Goal: Information Seeking & Learning: Compare options

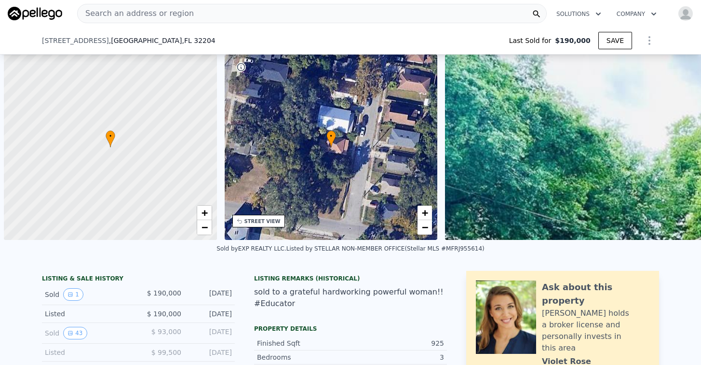
scroll to position [0, 4]
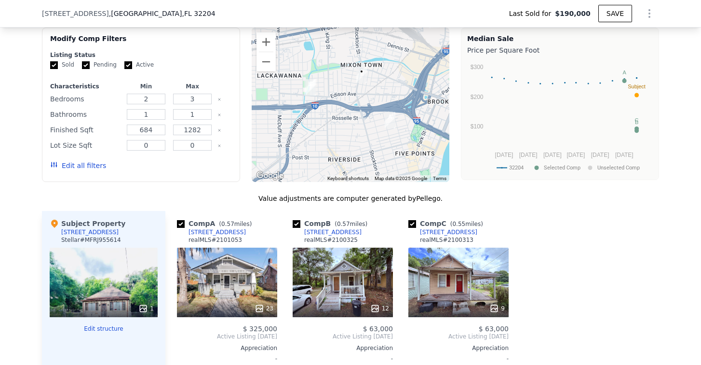
click at [74, 169] on button "Edit all filters" at bounding box center [78, 166] width 56 height 10
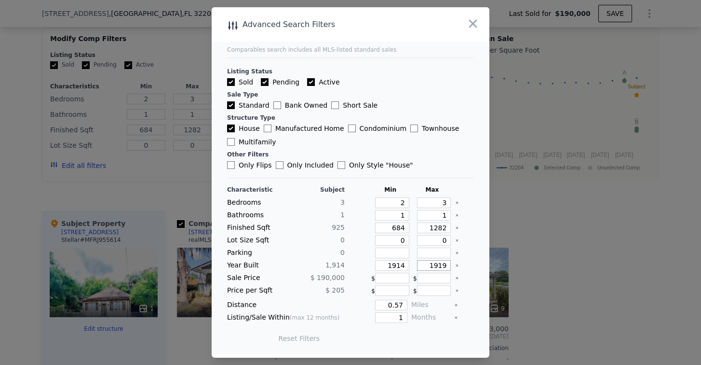
drag, startPoint x: 435, startPoint y: 266, endPoint x: 449, endPoint y: 266, distance: 13.5
click at [449, 266] on div "Year Built 1,914 1914 1919" at bounding box center [350, 265] width 247 height 11
type input "1930"
drag, startPoint x: 435, startPoint y: 217, endPoint x: 442, endPoint y: 216, distance: 7.3
click at [442, 216] on input "1" at bounding box center [434, 215] width 34 height 11
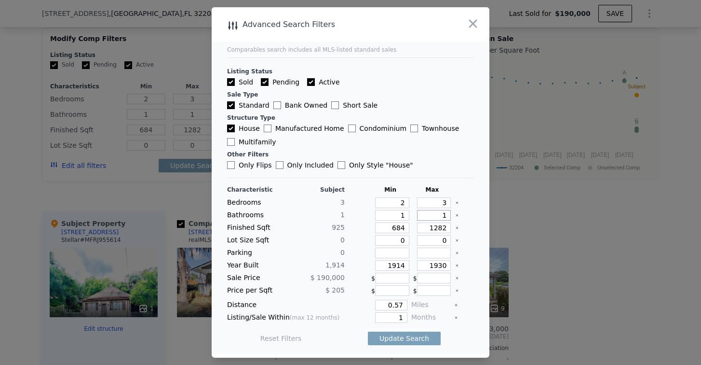
type input "2"
click at [407, 304] on div "Distance 0.57 Miles" at bounding box center [350, 305] width 247 height 11
type input "1"
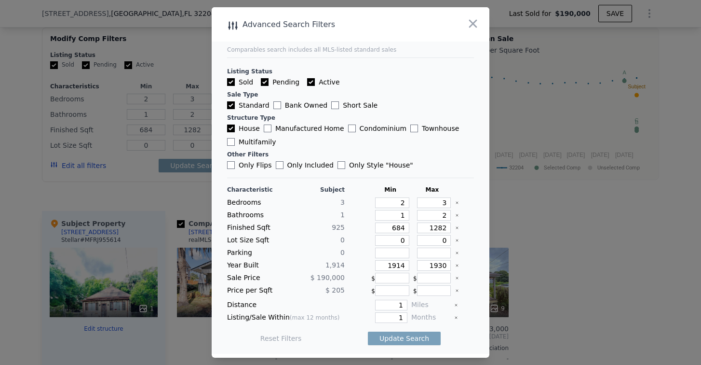
click at [468, 151] on main "Comparables search includes all MLS-listed standard sales Listing Status Sold P…" at bounding box center [351, 180] width 278 height 346
drag, startPoint x: 390, startPoint y: 318, endPoint x: 413, endPoint y: 315, distance: 24.0
click at [413, 315] on div "Listing/Sale Within (max 12 months) 1 Months" at bounding box center [350, 317] width 247 height 11
type input "6"
click at [307, 82] on input "Active" at bounding box center [311, 82] width 8 height 8
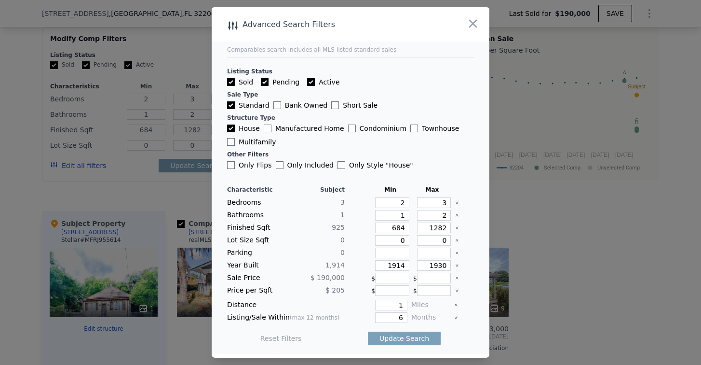
checkbox input "false"
click at [264, 82] on input "Pending" at bounding box center [265, 82] width 8 height 8
checkbox input "false"
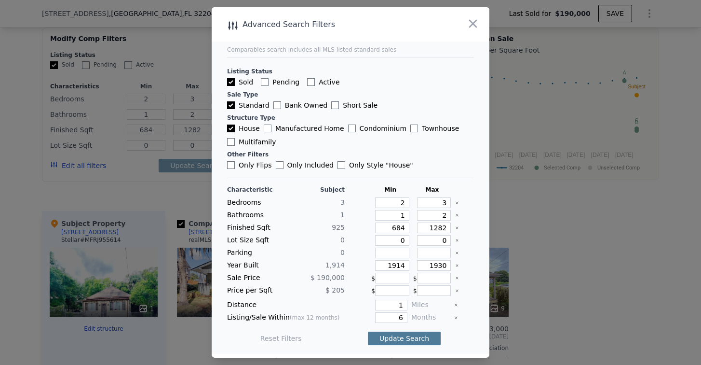
click at [392, 335] on button "Update Search" at bounding box center [404, 338] width 73 height 14
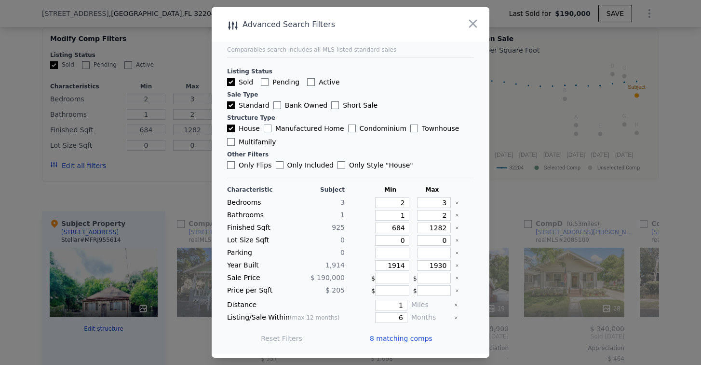
click at [388, 336] on span "8 matching comps" at bounding box center [401, 338] width 63 height 10
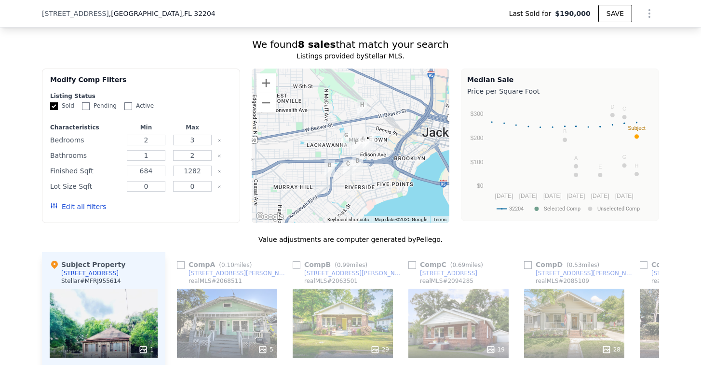
scroll to position [868, 0]
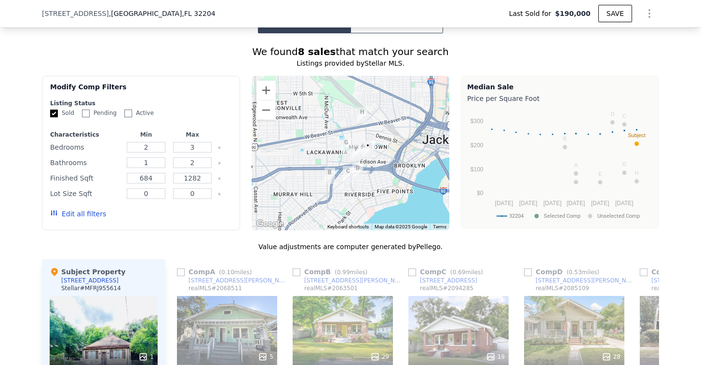
click at [386, 158] on div at bounding box center [351, 153] width 198 height 154
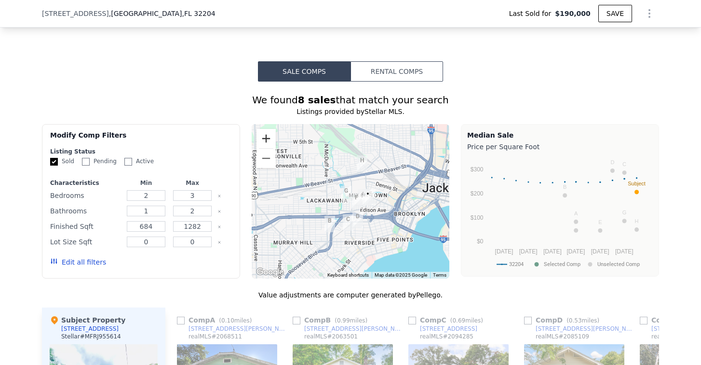
click at [267, 143] on button "Zoom in" at bounding box center [266, 138] width 19 height 19
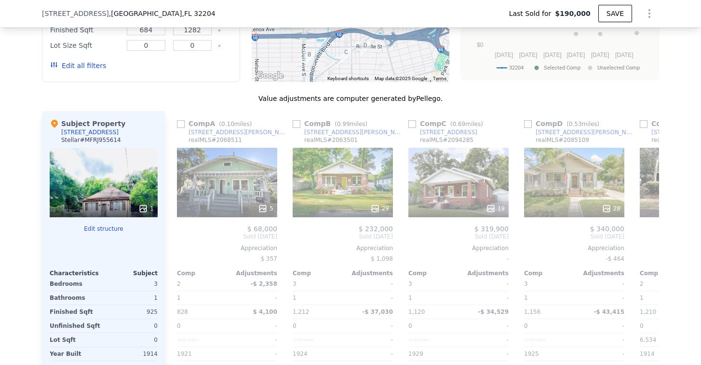
scroll to position [1072, 0]
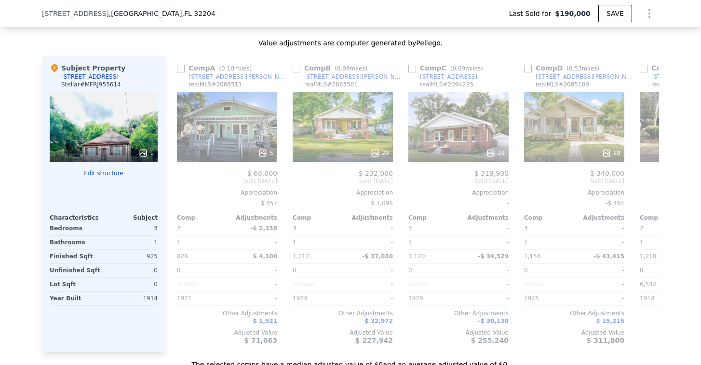
click at [178, 72] on input "checkbox" at bounding box center [181, 69] width 8 height 8
checkbox input "true"
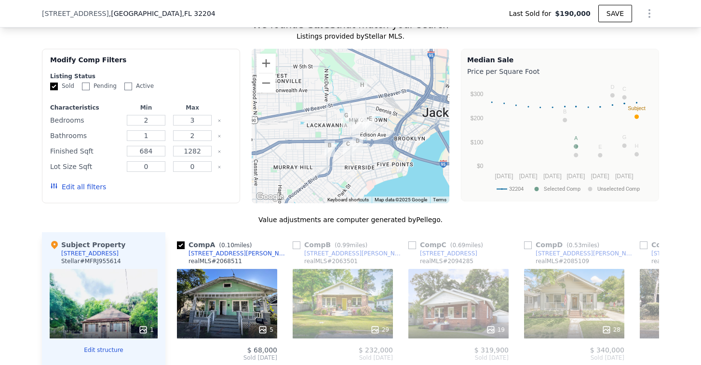
scroll to position [845, 0]
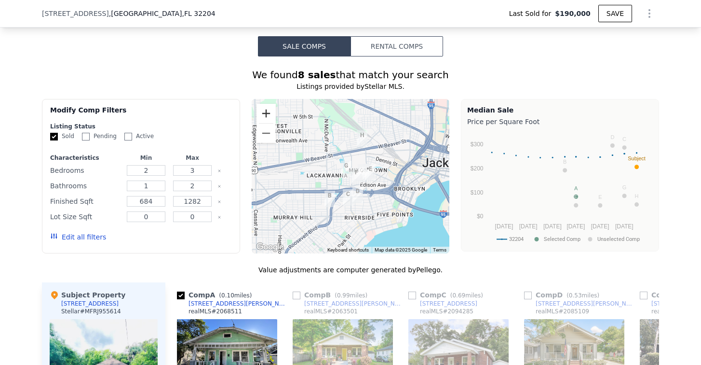
click at [262, 119] on button "Zoom in" at bounding box center [266, 113] width 19 height 19
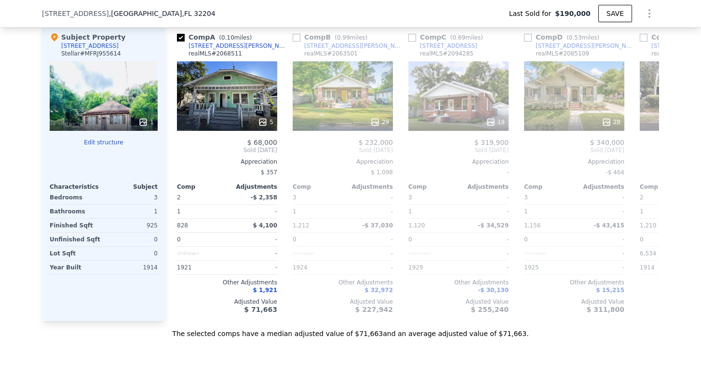
scroll to position [1115, 0]
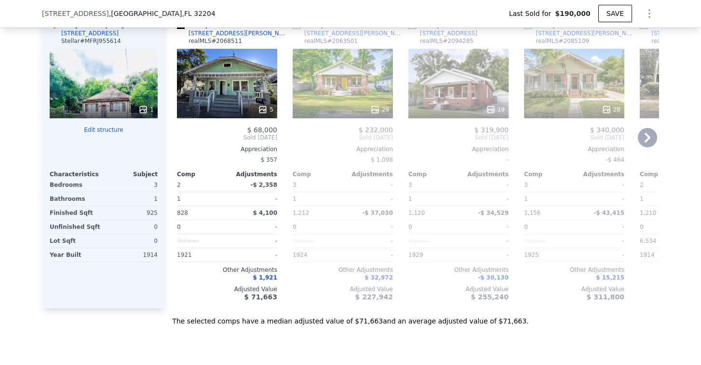
click at [646, 146] on icon at bounding box center [647, 137] width 19 height 19
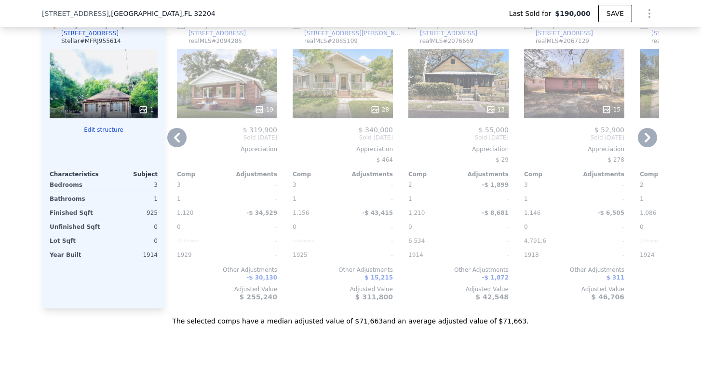
scroll to position [1091, 0]
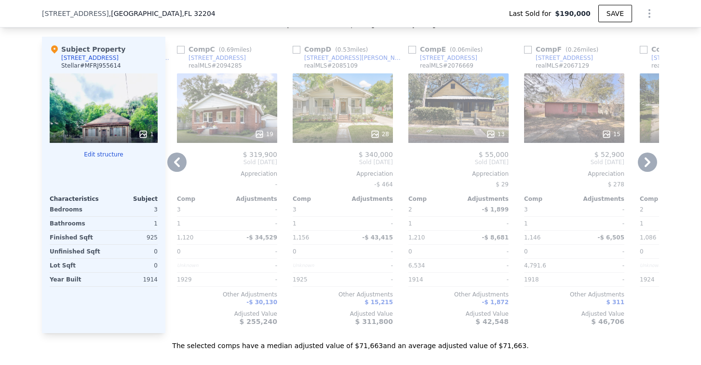
click at [649, 168] on icon at bounding box center [647, 161] width 19 height 19
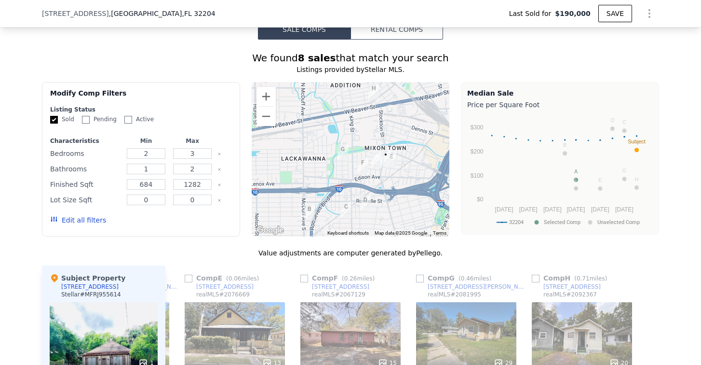
scroll to position [860, 0]
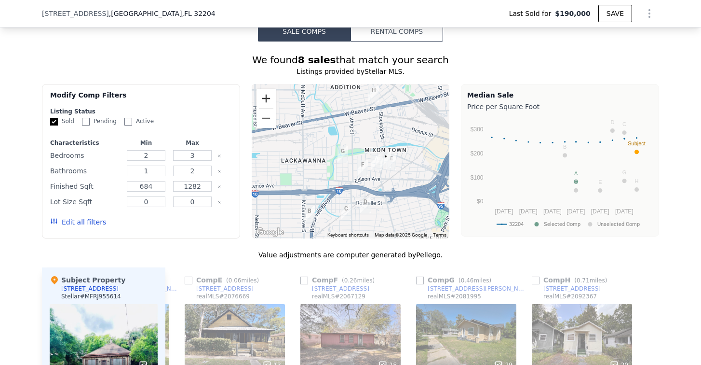
click at [262, 98] on button "Zoom in" at bounding box center [266, 98] width 19 height 19
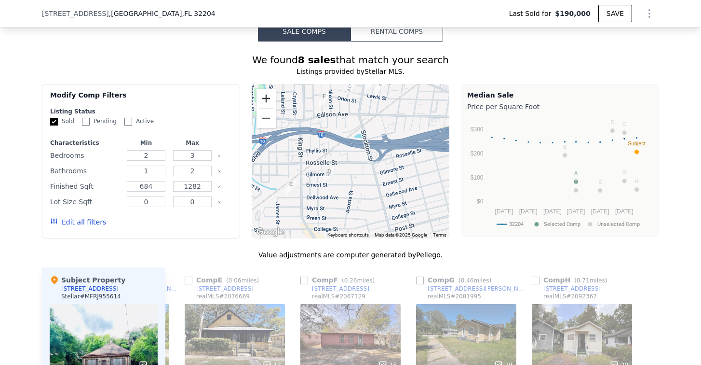
drag, startPoint x: 314, startPoint y: 182, endPoint x: 266, endPoint y: 109, distance: 88.2
click at [266, 109] on div "A B C D E F G H • Keyboard shortcuts Map Data Map data ©2025 Google Map data ©2…" at bounding box center [351, 161] width 198 height 154
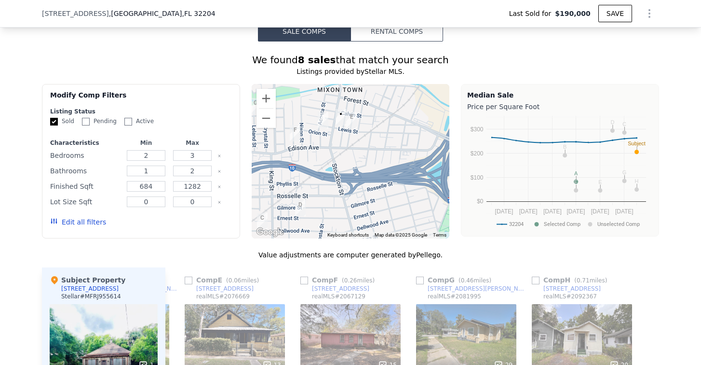
drag, startPoint x: 387, startPoint y: 168, endPoint x: 360, endPoint y: 198, distance: 40.0
click at [362, 197] on div at bounding box center [351, 161] width 198 height 154
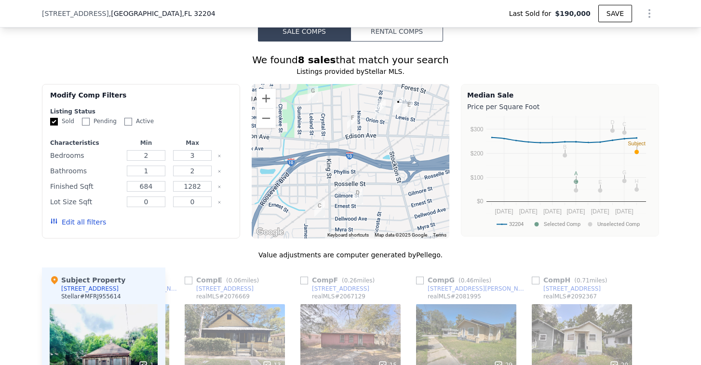
drag, startPoint x: 313, startPoint y: 201, endPoint x: 449, endPoint y: 186, distance: 136.9
click at [449, 186] on div "Modify Comp Filters Listing Status Sold Pending Active Characteristics Min Max …" at bounding box center [351, 161] width 618 height 154
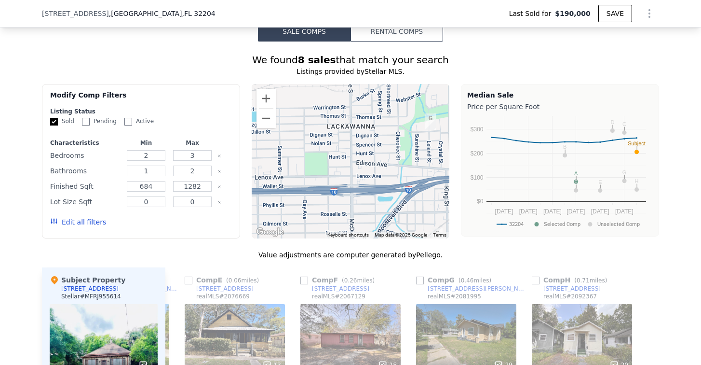
drag, startPoint x: 324, startPoint y: 190, endPoint x: 341, endPoint y: 233, distance: 46.6
click at [341, 233] on div at bounding box center [351, 161] width 198 height 154
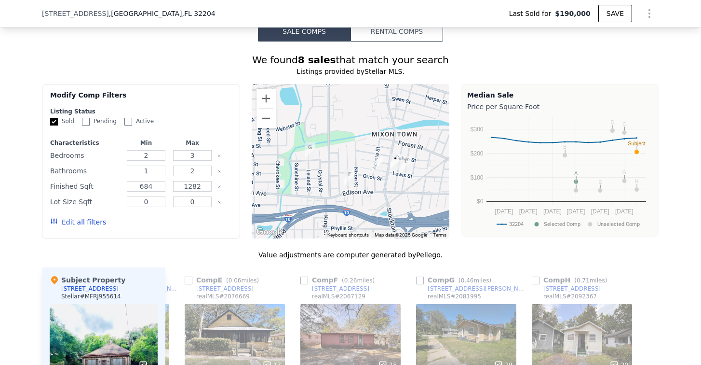
drag, startPoint x: 368, startPoint y: 149, endPoint x: 247, endPoint y: 158, distance: 121.9
click at [247, 158] on div "Modify Comp Filters Listing Status Sold Pending Active Characteristics Min Max …" at bounding box center [351, 161] width 618 height 154
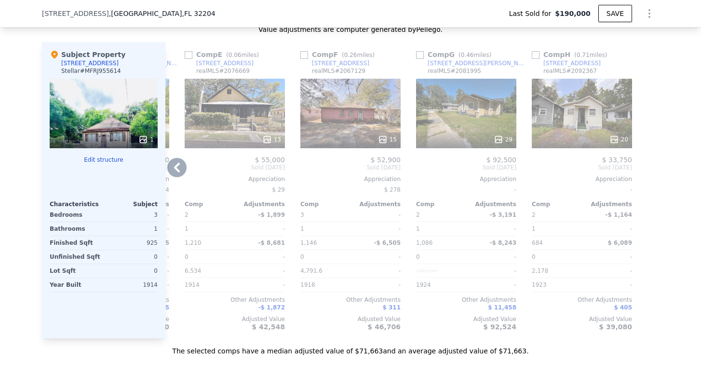
scroll to position [1057, 0]
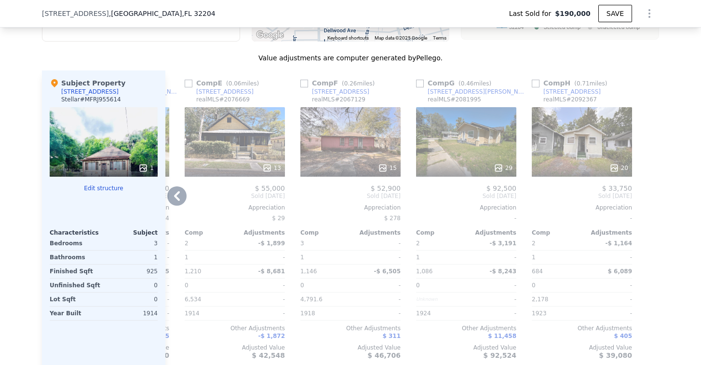
click at [417, 87] on input "checkbox" at bounding box center [420, 84] width 8 height 8
checkbox input "true"
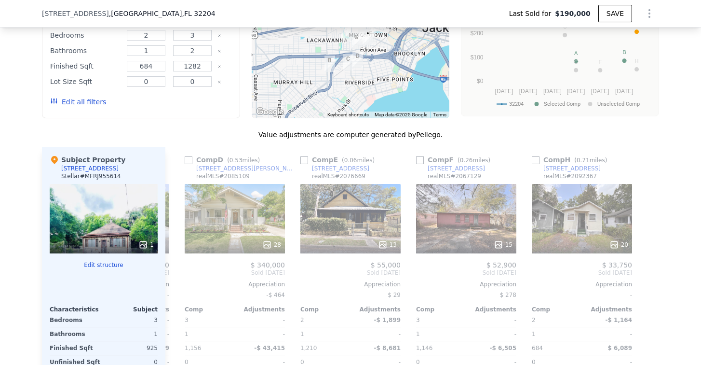
scroll to position [934, 0]
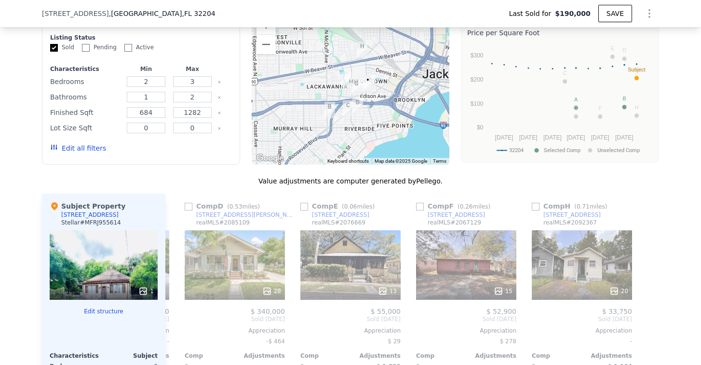
click at [352, 85] on img "433 Broward St" at bounding box center [356, 87] width 18 height 24
click at [265, 30] on button "Zoom in" at bounding box center [266, 24] width 19 height 19
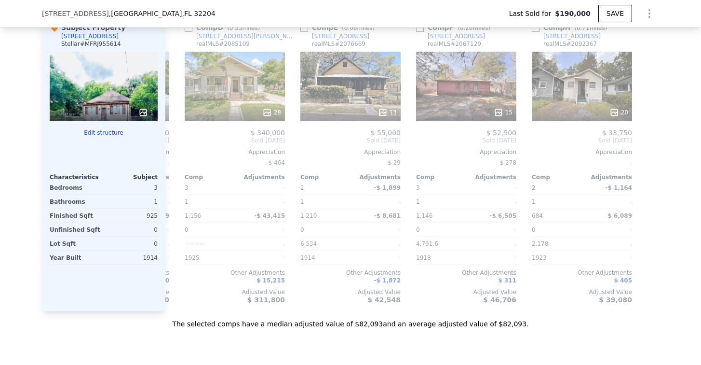
scroll to position [1038, 0]
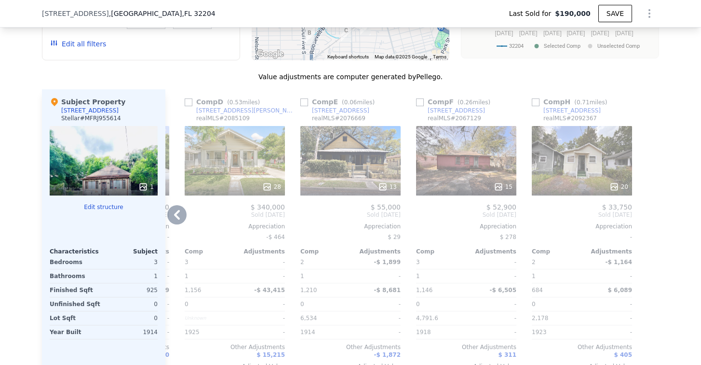
click at [417, 105] on input "checkbox" at bounding box center [420, 102] width 8 height 8
checkbox input "true"
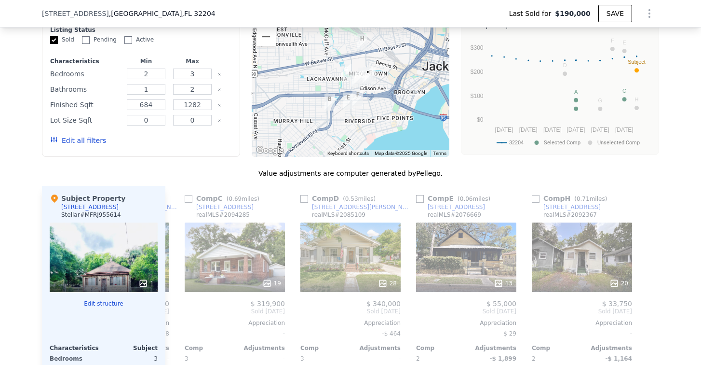
scroll to position [895, 0]
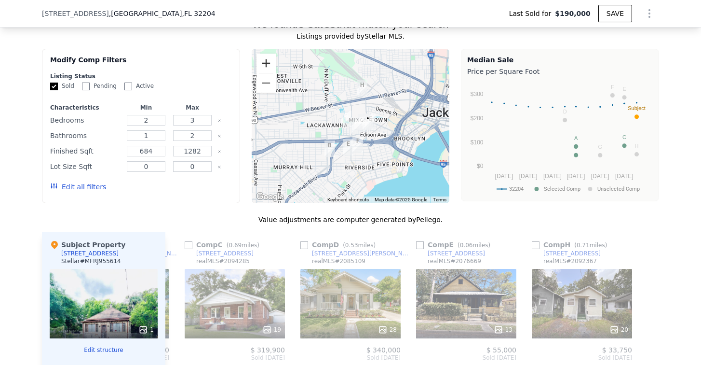
click at [266, 69] on button "Zoom in" at bounding box center [266, 63] width 19 height 19
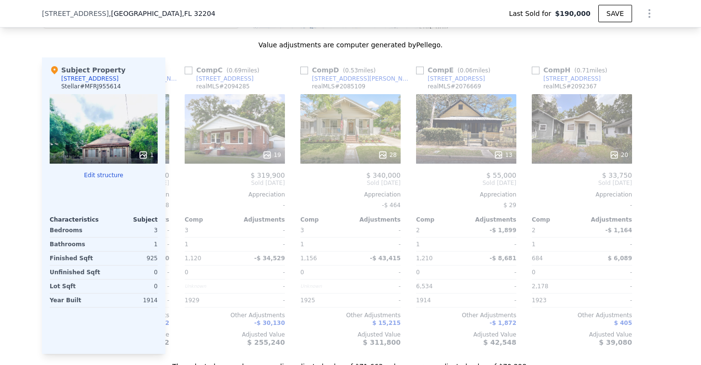
scroll to position [1104, 0]
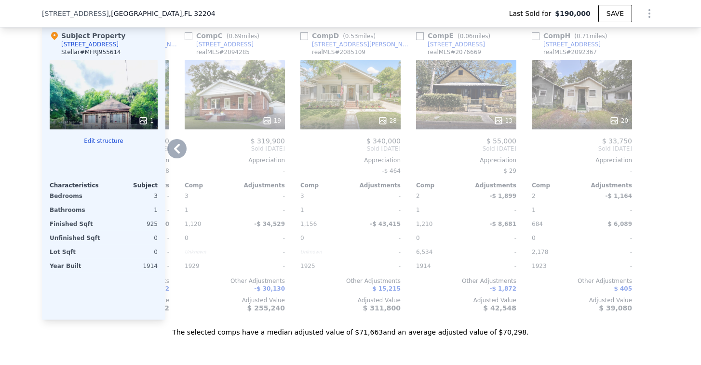
click at [418, 40] on input "checkbox" at bounding box center [420, 36] width 8 height 8
checkbox input "true"
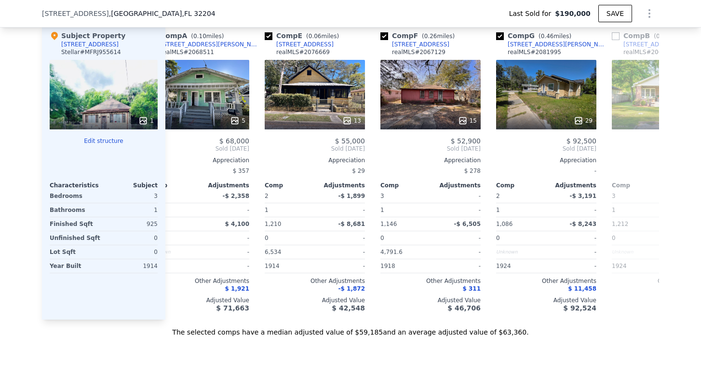
scroll to position [0, 0]
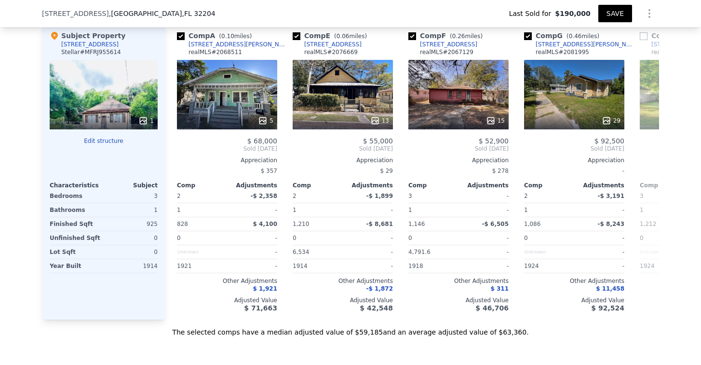
click at [616, 11] on button "SAVE" at bounding box center [616, 13] width 34 height 17
click at [645, 10] on icon "Show Options" at bounding box center [650, 14] width 12 height 12
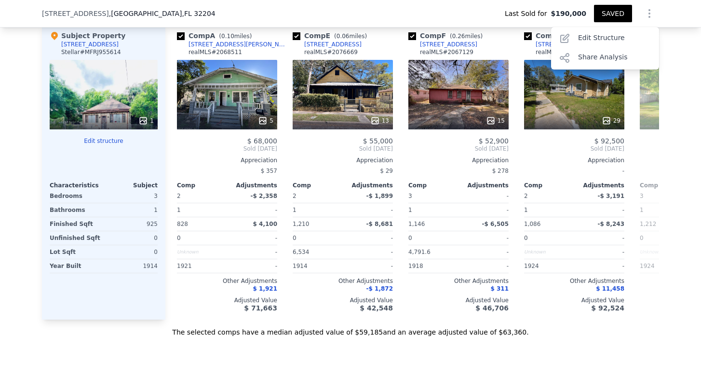
click at [645, 10] on icon "Show Options" at bounding box center [650, 14] width 12 height 12
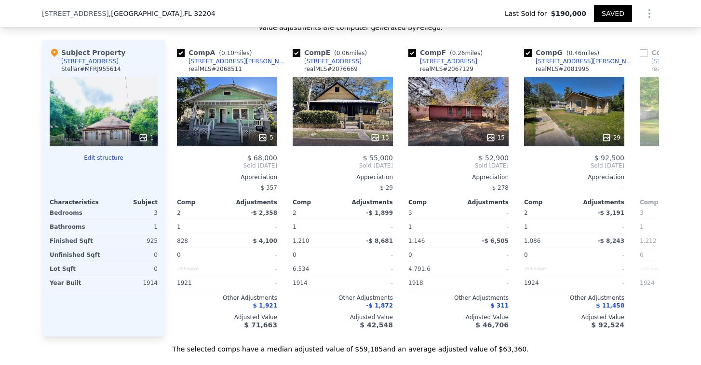
scroll to position [1103, 0]
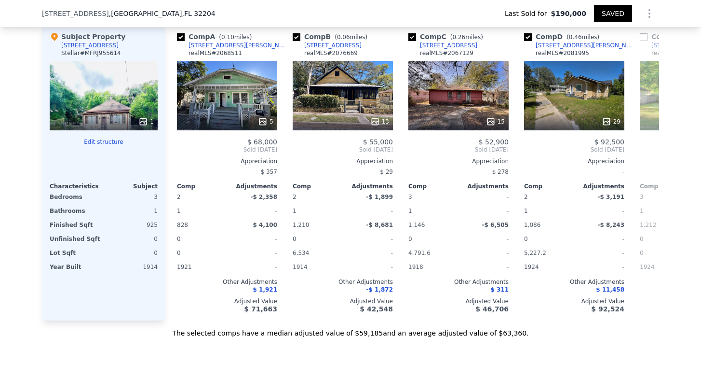
checkbox input "true"
type input "1"
type input "1212"
type input "6534"
